Goal: Book appointment/travel/reservation

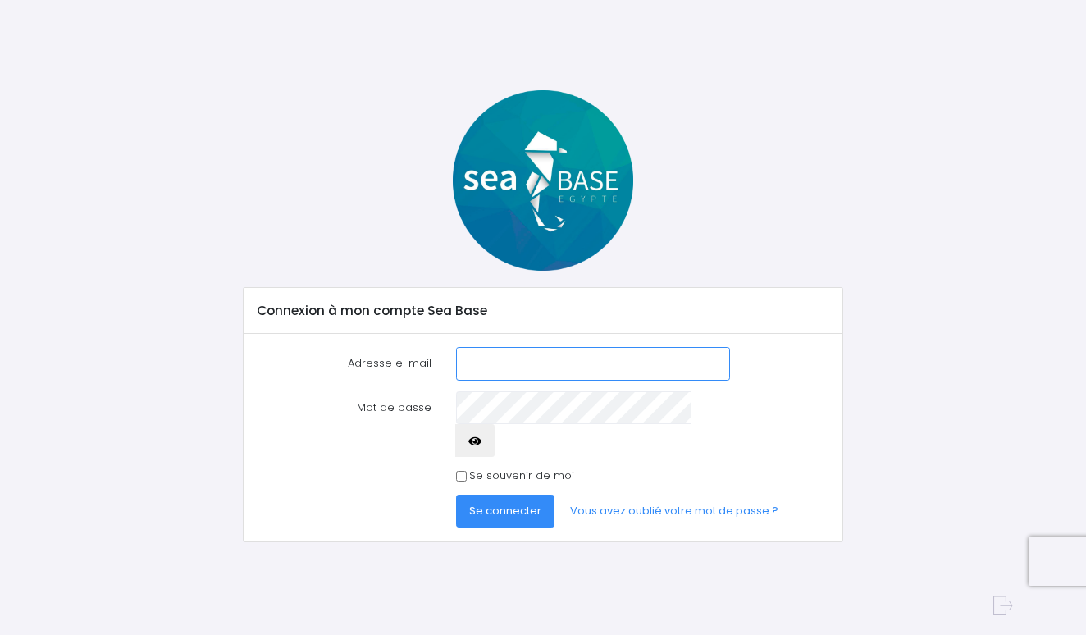
type input "[EMAIL_ADDRESS][DOMAIN_NAME]"
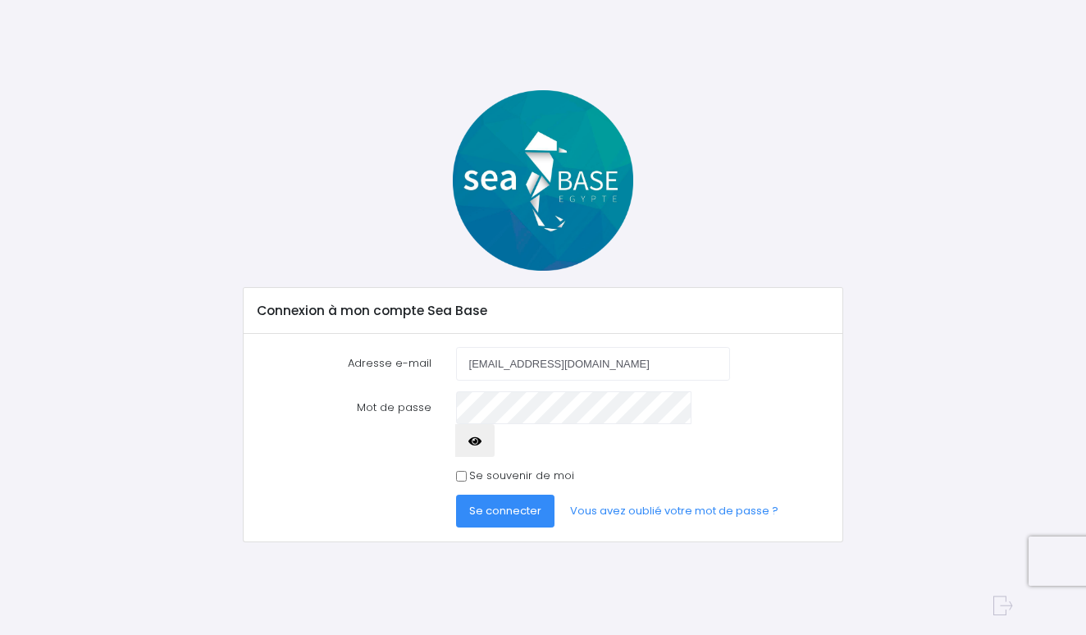
click at [505, 503] on span "Se connecter" at bounding box center [505, 511] width 72 height 16
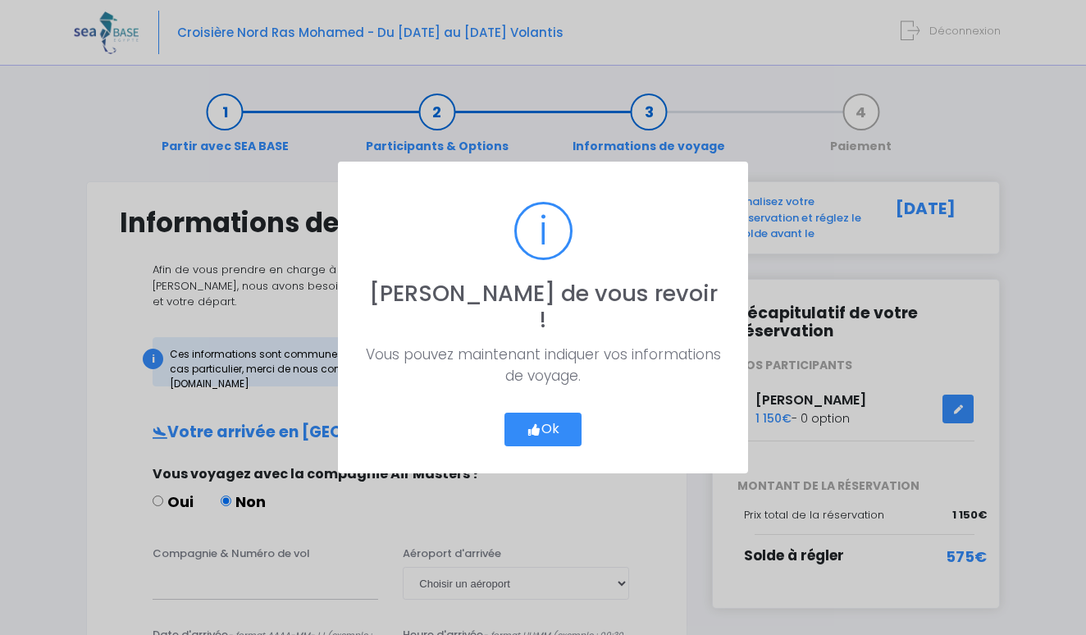
click at [541, 413] on button "Ok" at bounding box center [543, 430] width 77 height 34
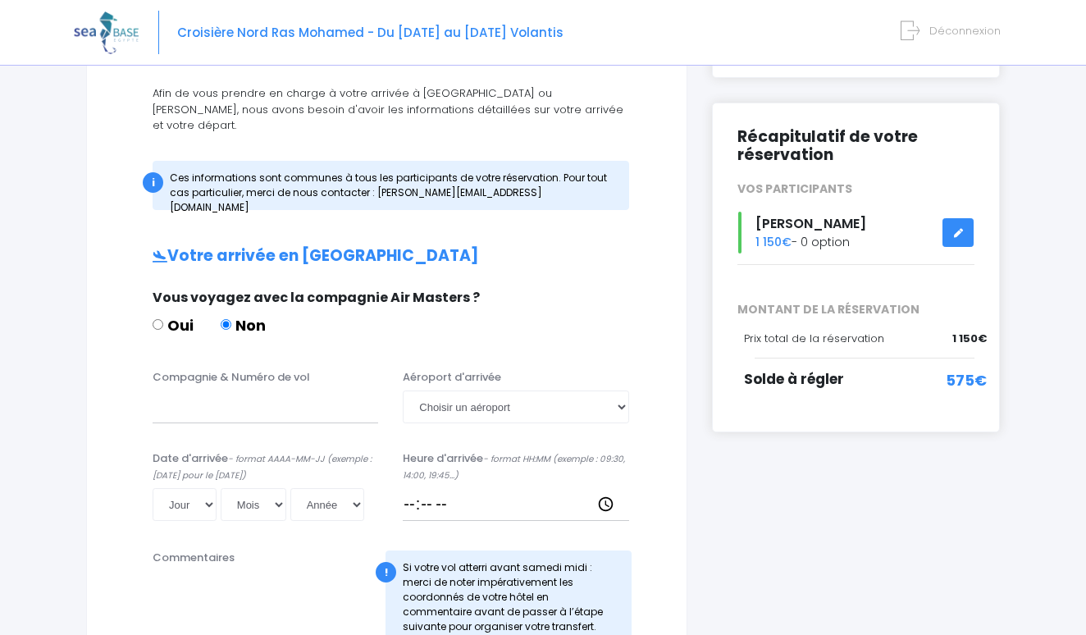
scroll to position [179, 0]
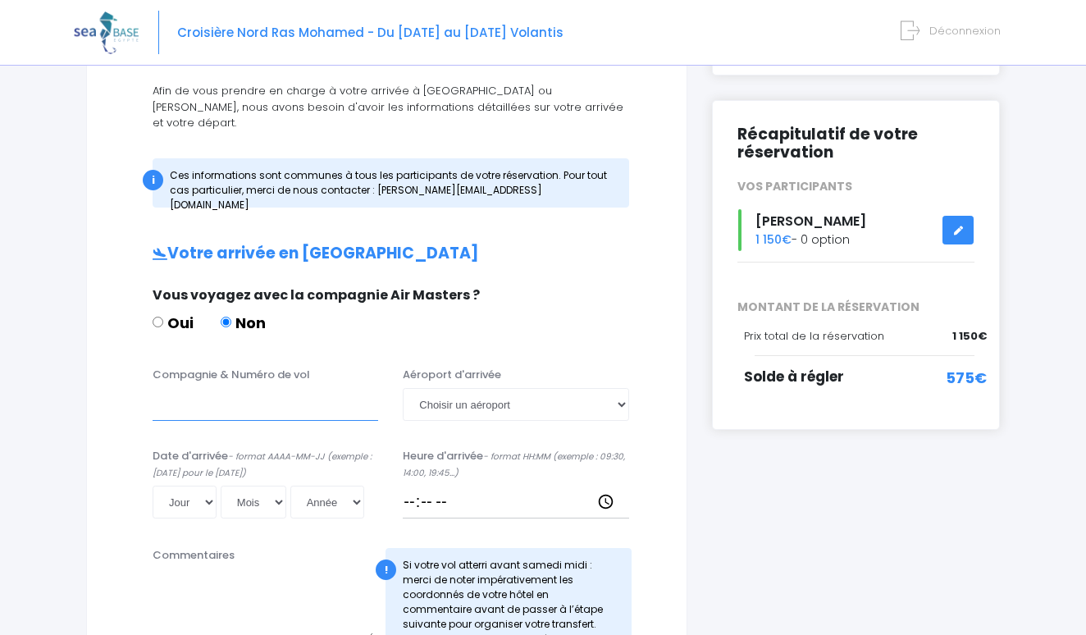
click at [185, 388] on input "Compagnie & Numéro de vol" at bounding box center [266, 404] width 226 height 33
click at [217, 427] on div "Compagnie & Numéro de vol edreams Aéroport d'arrivée Choisir un aéroport Hurgha…" at bounding box center [387, 449] width 534 height 164
click at [231, 388] on input "edreams" at bounding box center [266, 404] width 226 height 33
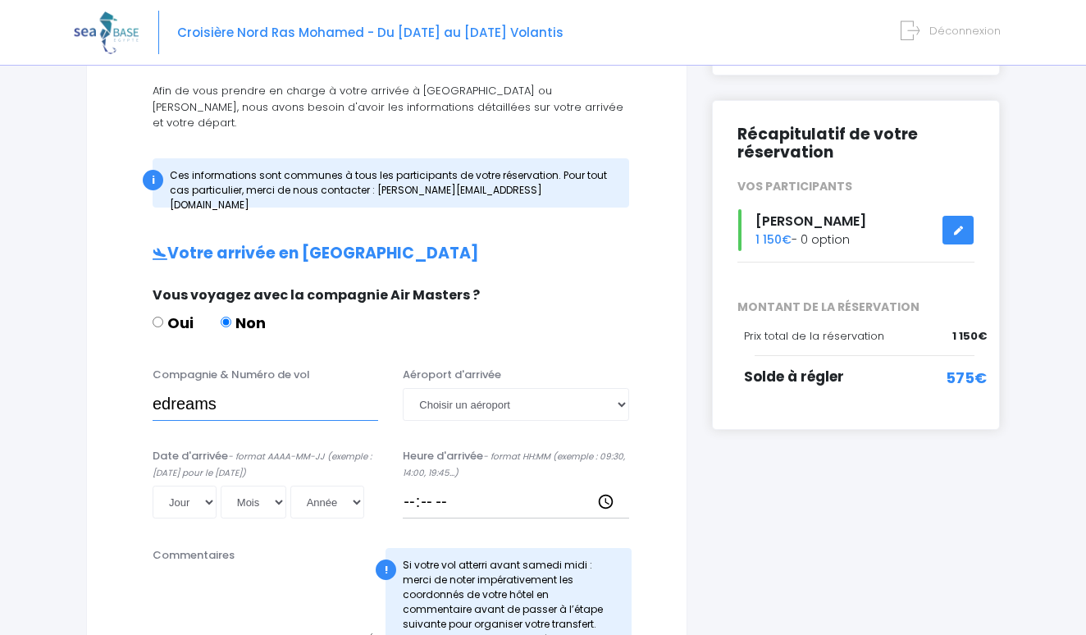
click at [231, 388] on input "edreams" at bounding box center [266, 404] width 226 height 33
paste input "EJU4657"
click at [153, 389] on input "EJU4657" at bounding box center [266, 404] width 226 height 33
type input "Easyjet EJU4657"
select select "Hurghada"
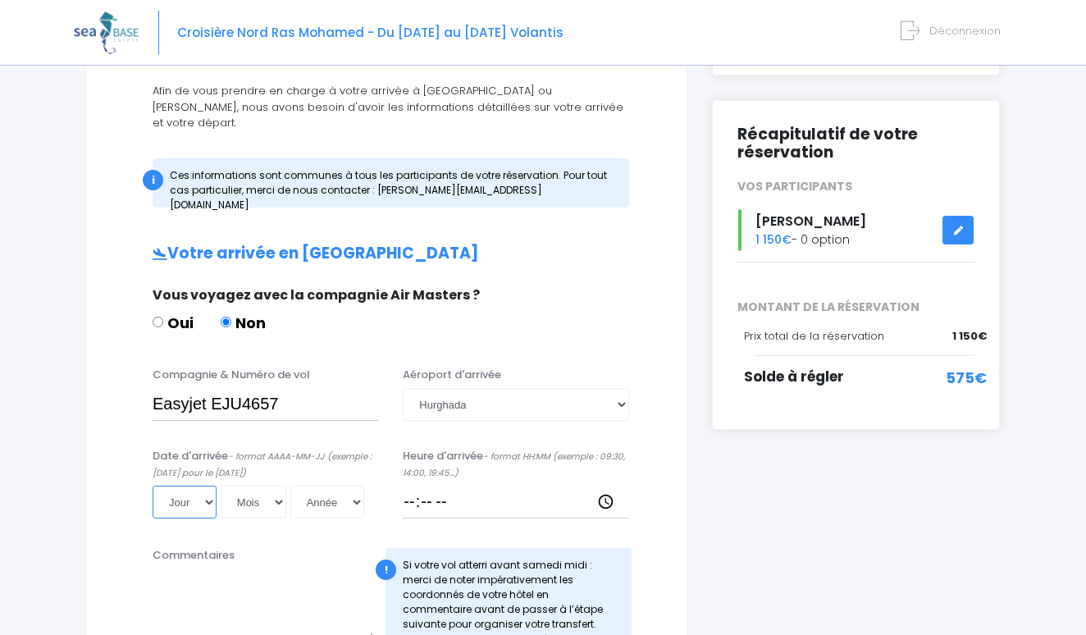
select select "25"
select select "10"
click at [292, 466] on div "Date d'arrivée - format AAAA-MM-JJ (exemple : 2019-12-31 pour le 31 décembre 20…" at bounding box center [265, 483] width 250 height 71
select select "2025"
type input "2025-10-25"
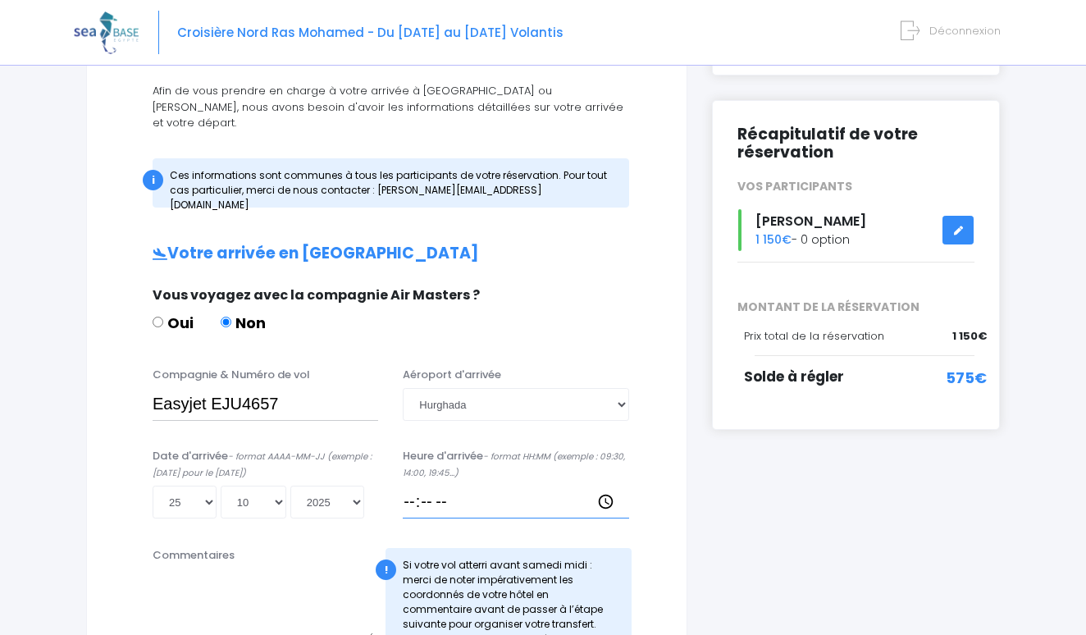
click at [471, 500] on input "Heure d'arrivée - format HH:MM (exemple : 09:30, 14:00, 19:45...)" at bounding box center [516, 502] width 226 height 33
click at [500, 492] on input "Heure d'arrivée - format HH:MM (exemple : 09:30, 14:00, 19:45...)" at bounding box center [516, 502] width 226 height 33
click at [463, 487] on input "Heure d'arrivée - format HH:MM (exemple : 09:30, 14:00, 19:45...)" at bounding box center [516, 502] width 226 height 33
type input "18:00"
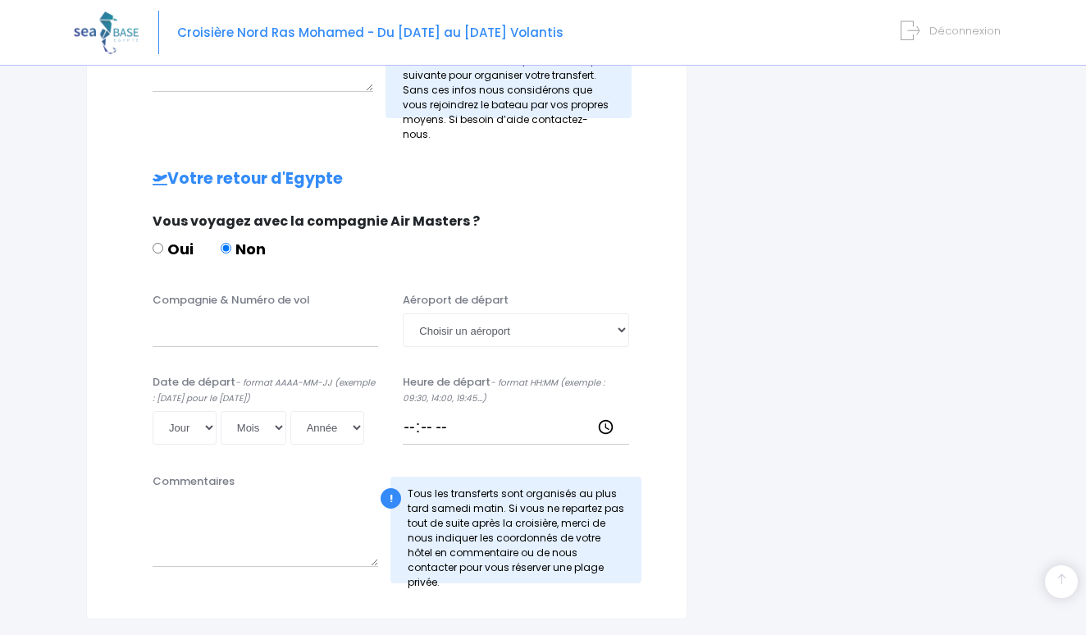
scroll to position [728, 0]
click at [165, 314] on input "Compagnie & Numéro de vol" at bounding box center [266, 329] width 226 height 33
select select "Hurghada"
click at [192, 314] on input "Compagnie & Numéro de vol" at bounding box center [266, 329] width 226 height 33
click at [6, 299] on div "Notre plateforme de réservation n'est pas compatible avec votre appareil. Veuil…" at bounding box center [543, 16] width 1086 height 1489
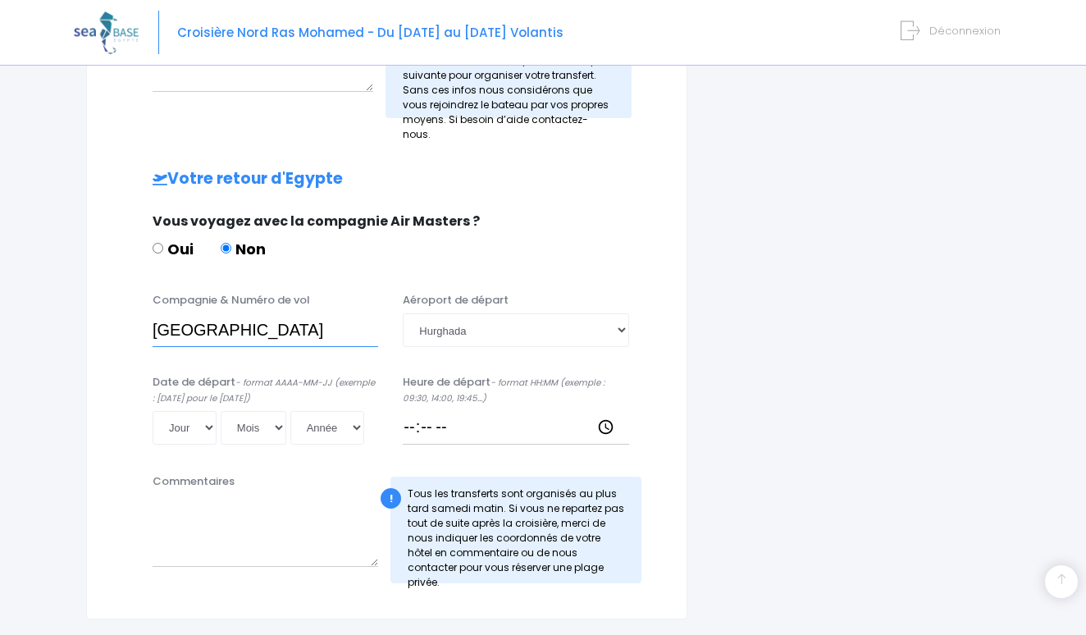
click at [198, 313] on input "egypt" at bounding box center [266, 329] width 226 height 33
paste input "MOXFDL"
click at [212, 313] on input "egyptairMOXFDL" at bounding box center [266, 329] width 226 height 33
type input "egyptair MOXFDL"
drag, startPoint x: 467, startPoint y: 396, endPoint x: 417, endPoint y: 396, distance: 50.0
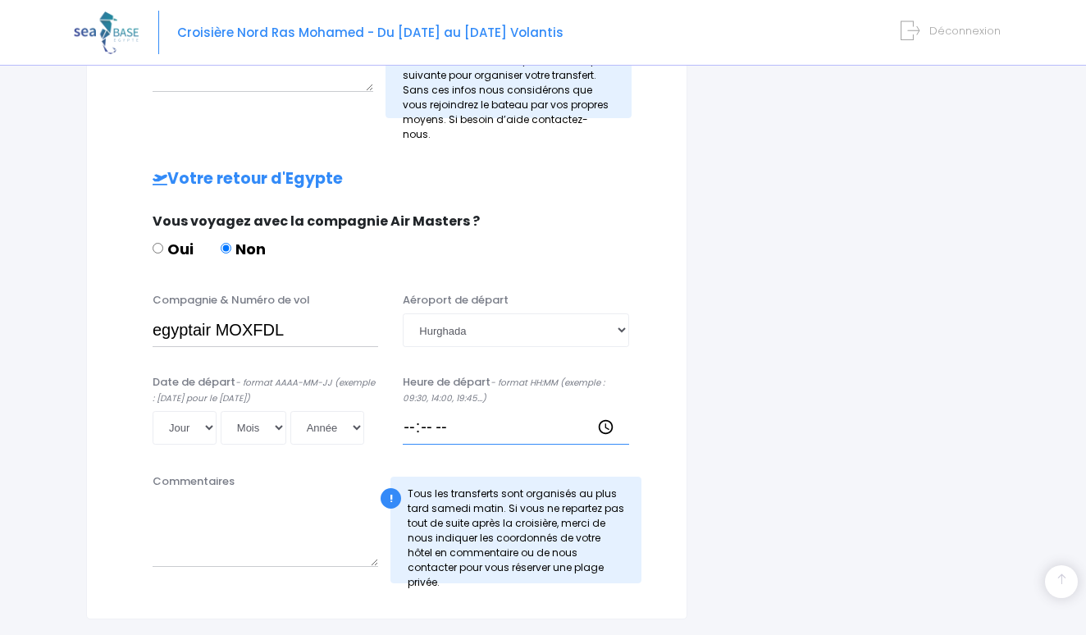
click at [417, 411] on input "Heure de départ - format HH:MM (exemple : 09:30, 14:00, 19:45...)" at bounding box center [516, 427] width 226 height 33
click at [464, 428] on div "Date de départ - format AAAA-MM-JJ (exemple : 2019-12-31 pour le 31 décembre 20…" at bounding box center [386, 415] width 559 height 82
click at [462, 412] on input "Heure de départ - format HH:MM (exemple : 09:30, 14:00, 19:45...)" at bounding box center [516, 427] width 226 height 33
type input "07:55"
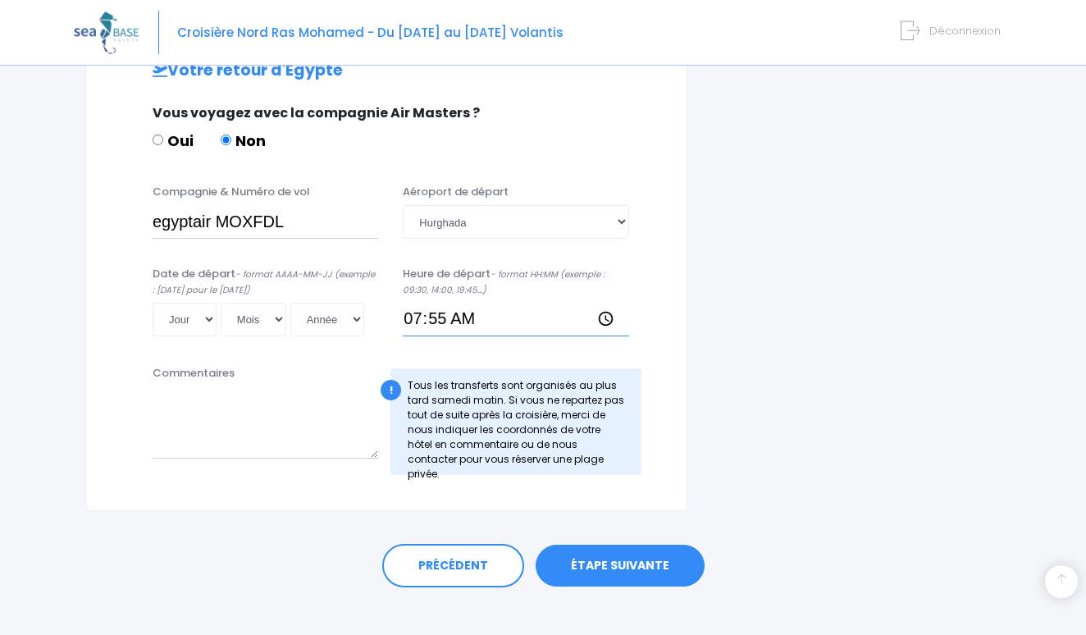
scroll to position [835, 0]
select select "01"
select select "11"
select select "2025"
type input "2025-11-01"
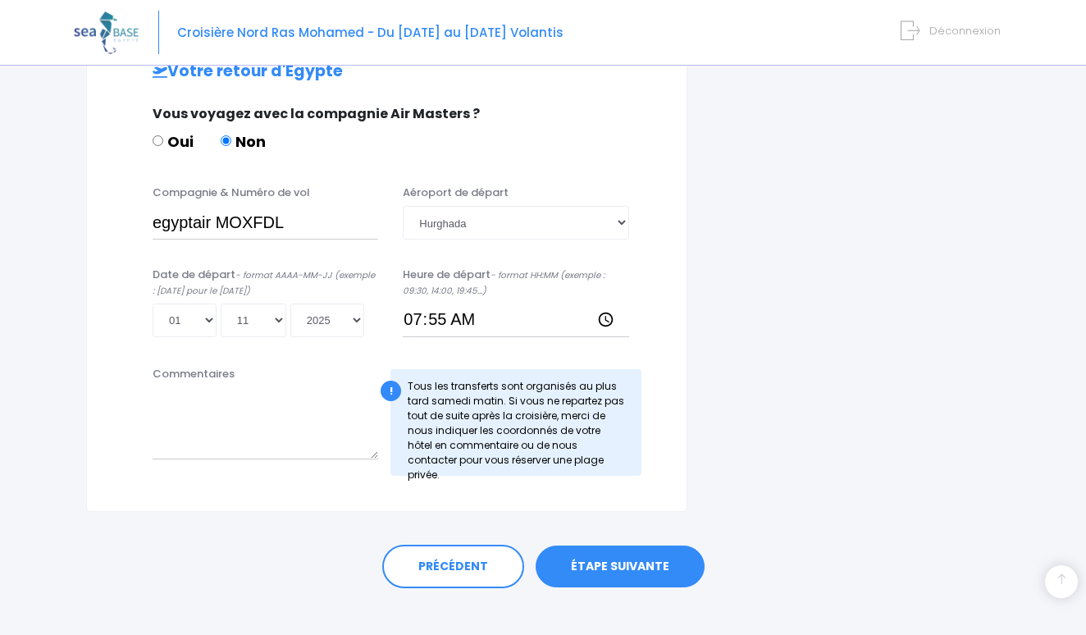
click at [611, 547] on link "ÉTAPE SUIVANTE" at bounding box center [620, 567] width 169 height 43
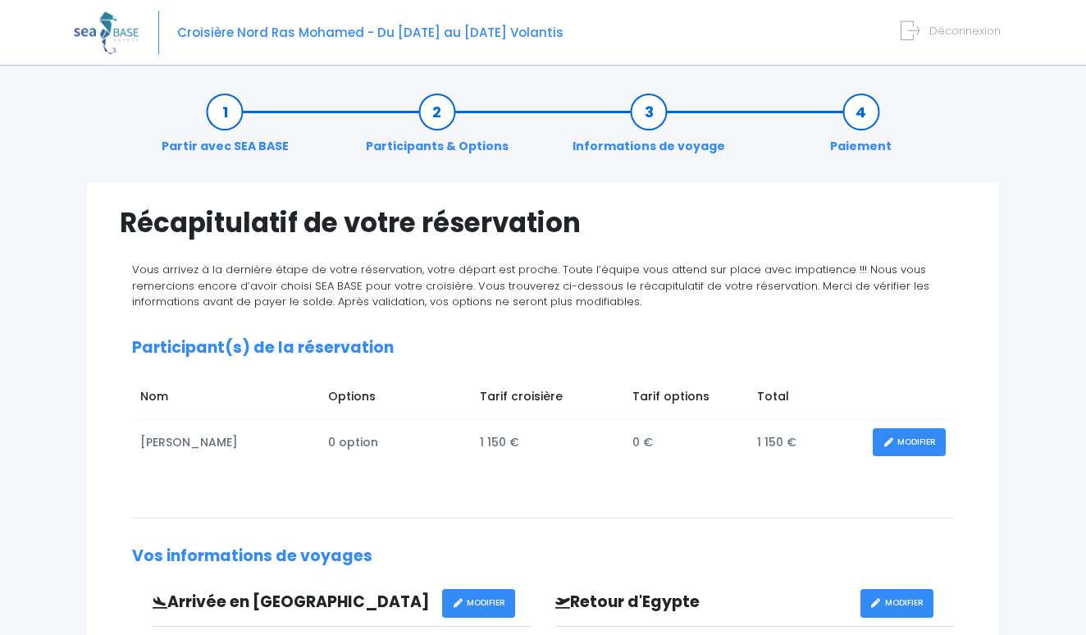
drag, startPoint x: 629, startPoint y: 18, endPoint x: 495, endPoint y: 17, distance: 134.5
click at [495, 17] on div "Croisière Nord Ras Mohamed - Du 25/10/25 au 01/11/25 Volantis Déconnexion" at bounding box center [531, 33] width 914 height 66
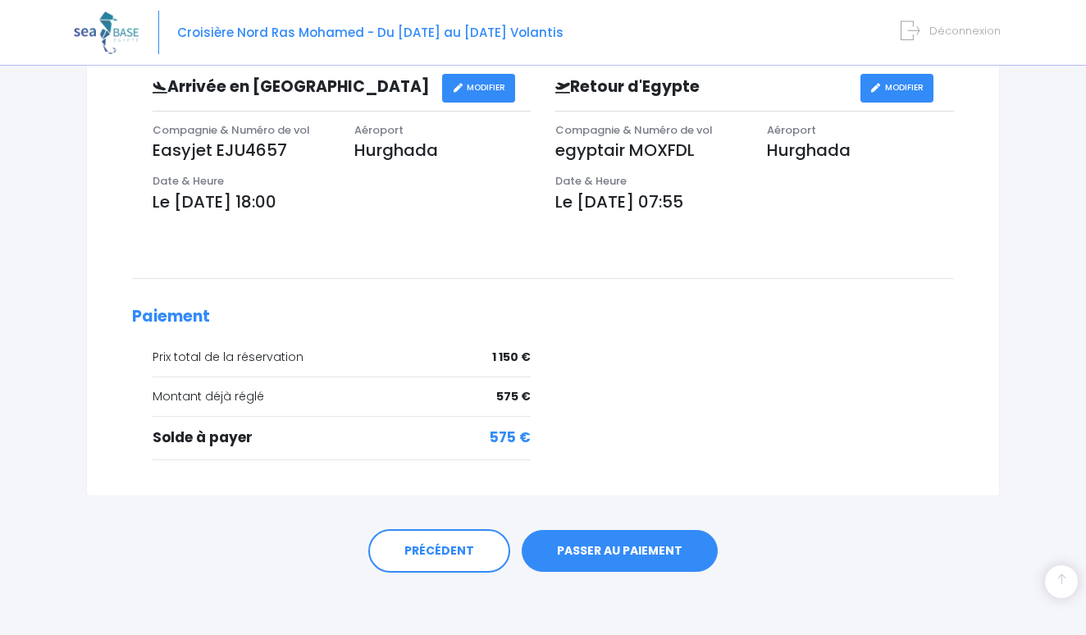
scroll to position [513, 0]
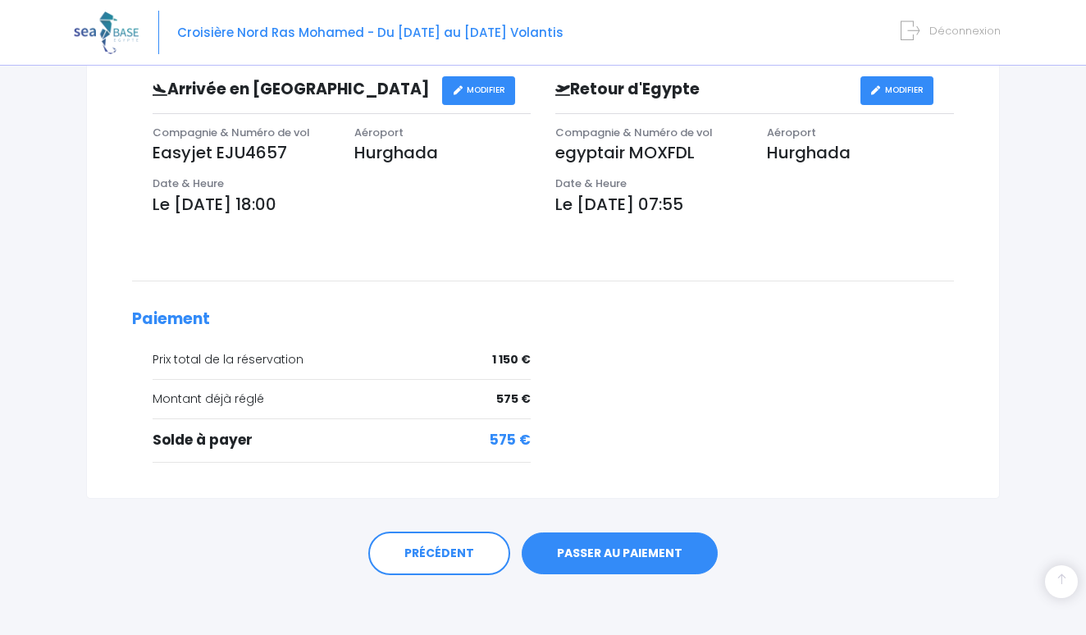
click at [618, 541] on link "PASSER AU PAIEMENT" at bounding box center [620, 553] width 196 height 43
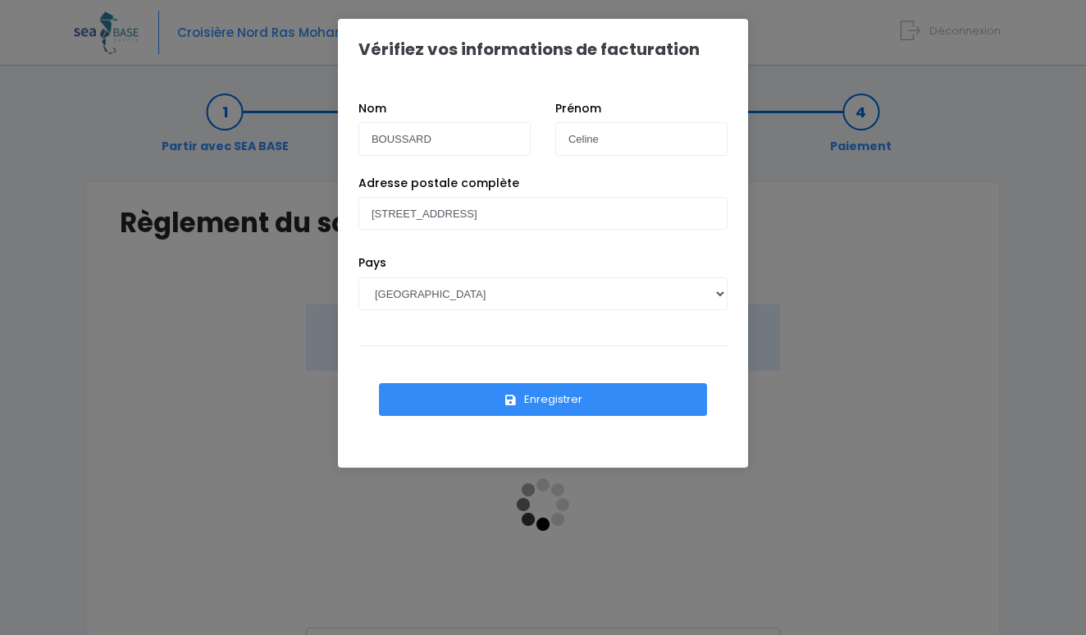
click at [526, 401] on button "Enregistrer" at bounding box center [543, 399] width 328 height 33
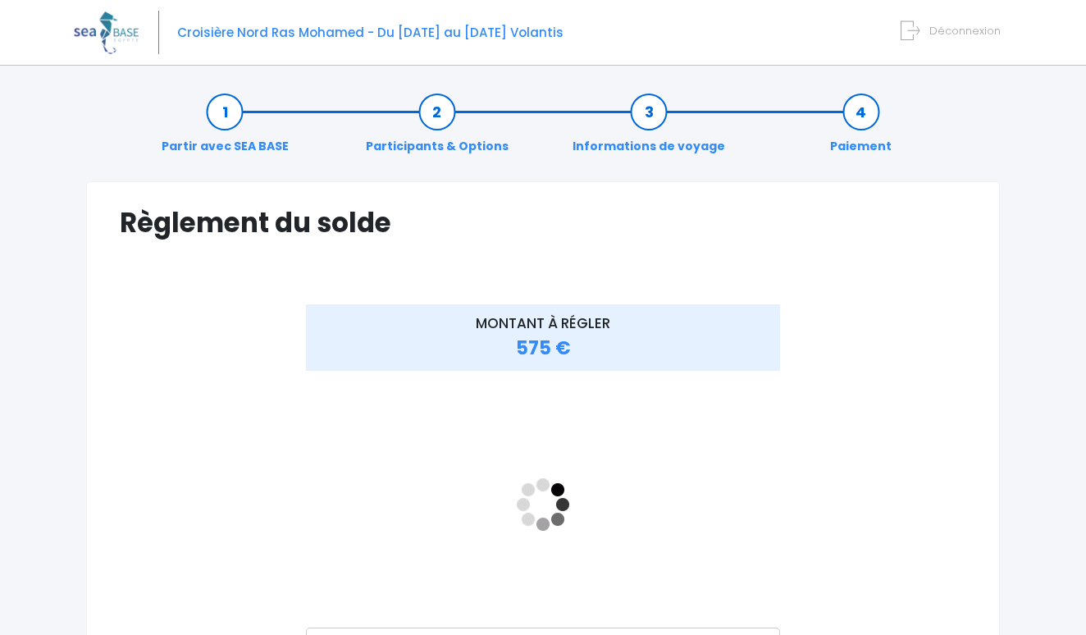
drag, startPoint x: 590, startPoint y: 16, endPoint x: 372, endPoint y: 32, distance: 218.0
click at [372, 32] on div "Croisière Nord Ras Mohamed - Du [DATE] au [DATE] Volantis Déconnexion" at bounding box center [531, 33] width 914 height 66
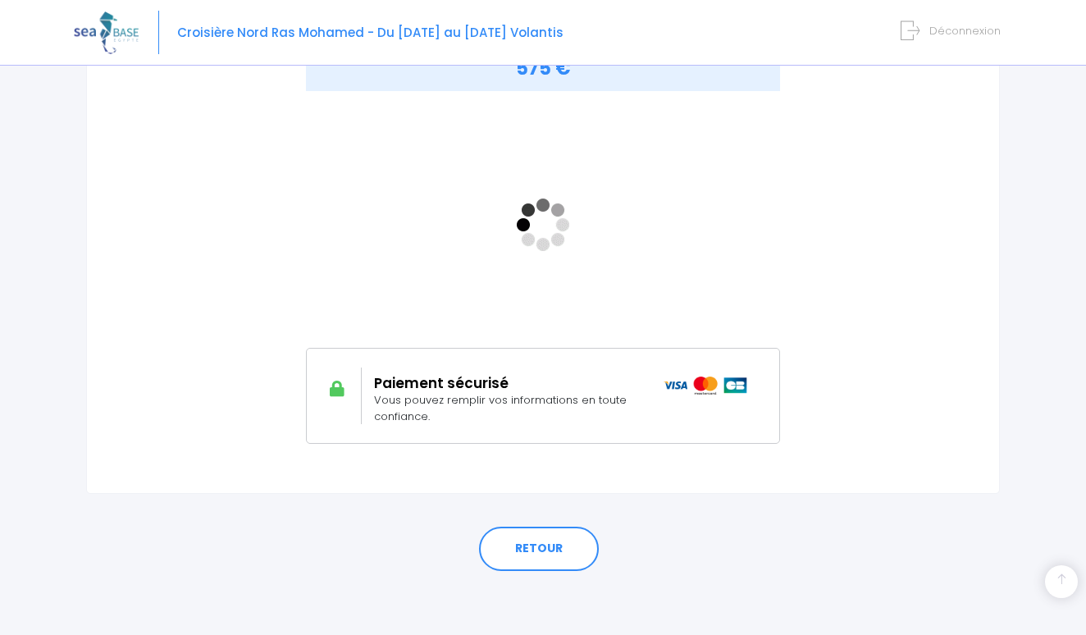
scroll to position [279, 0]
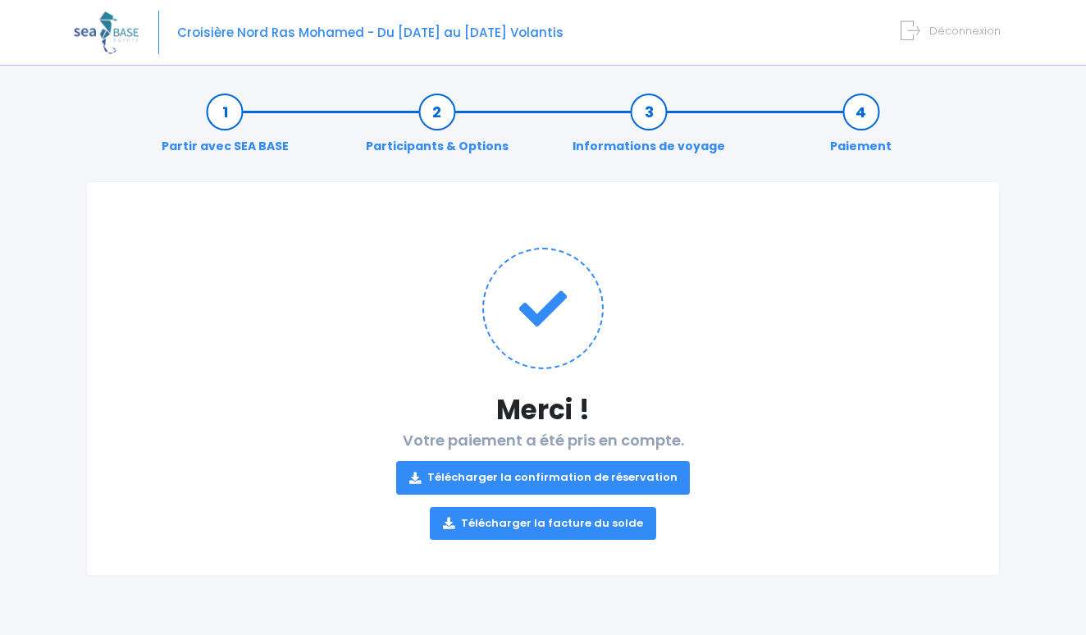
click at [564, 474] on link "Télécharger la confirmation de réservation" at bounding box center [543, 477] width 295 height 33
click at [478, 520] on link "Télécharger la facture du solde" at bounding box center [543, 523] width 226 height 33
